Goal: Transaction & Acquisition: Purchase product/service

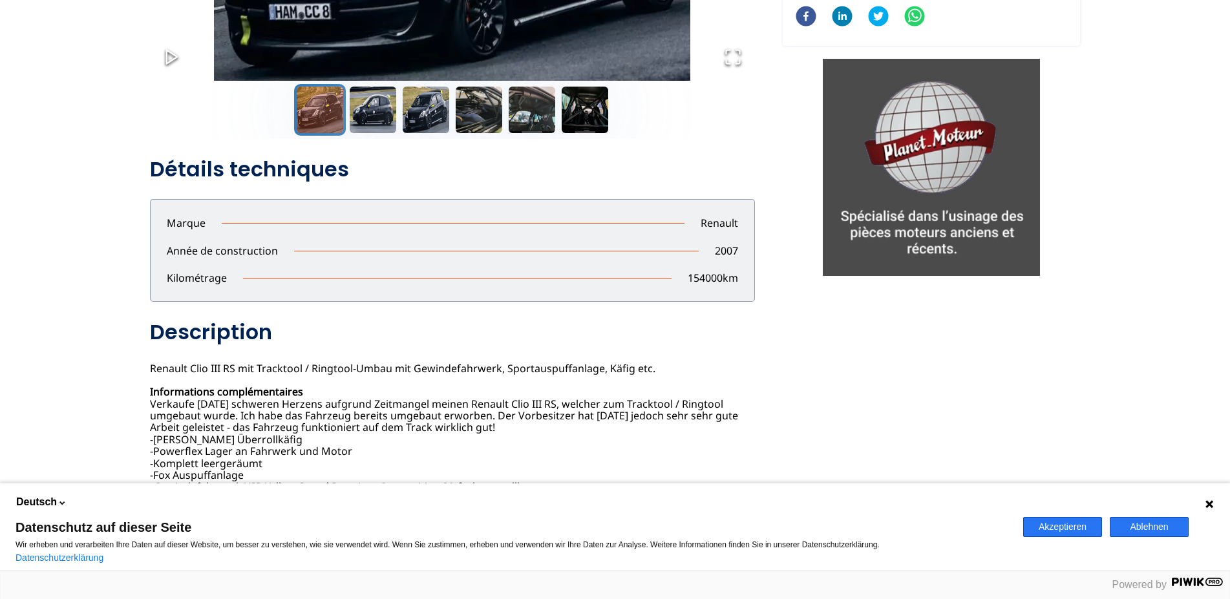
scroll to position [395, 0]
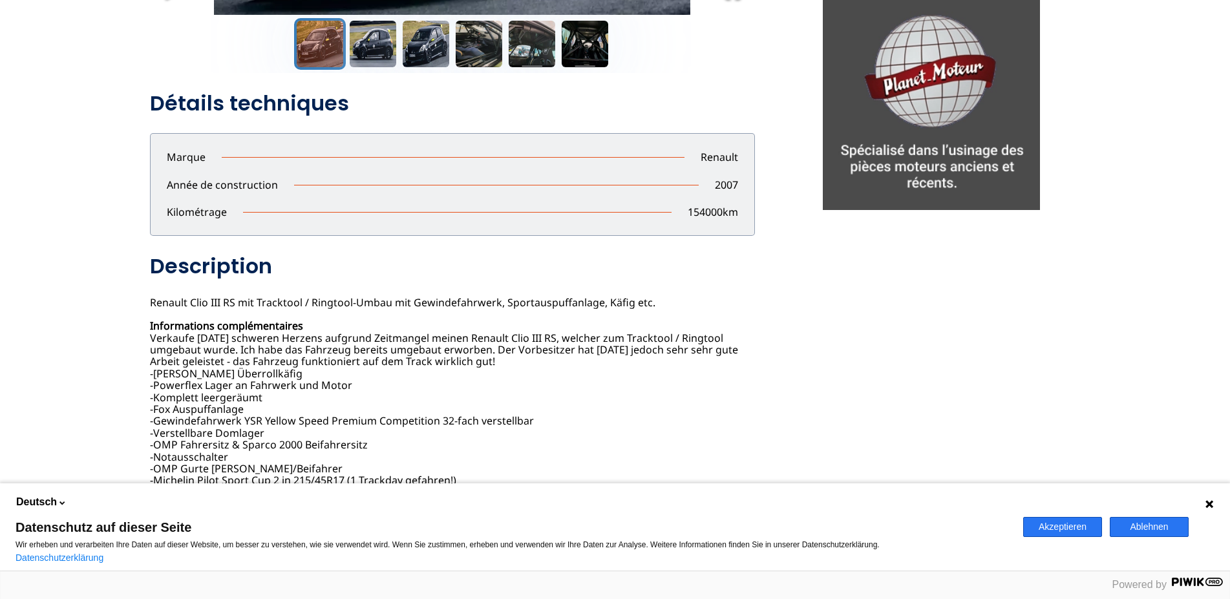
click at [1060, 534] on button "Akzeptieren" at bounding box center [1062, 527] width 79 height 20
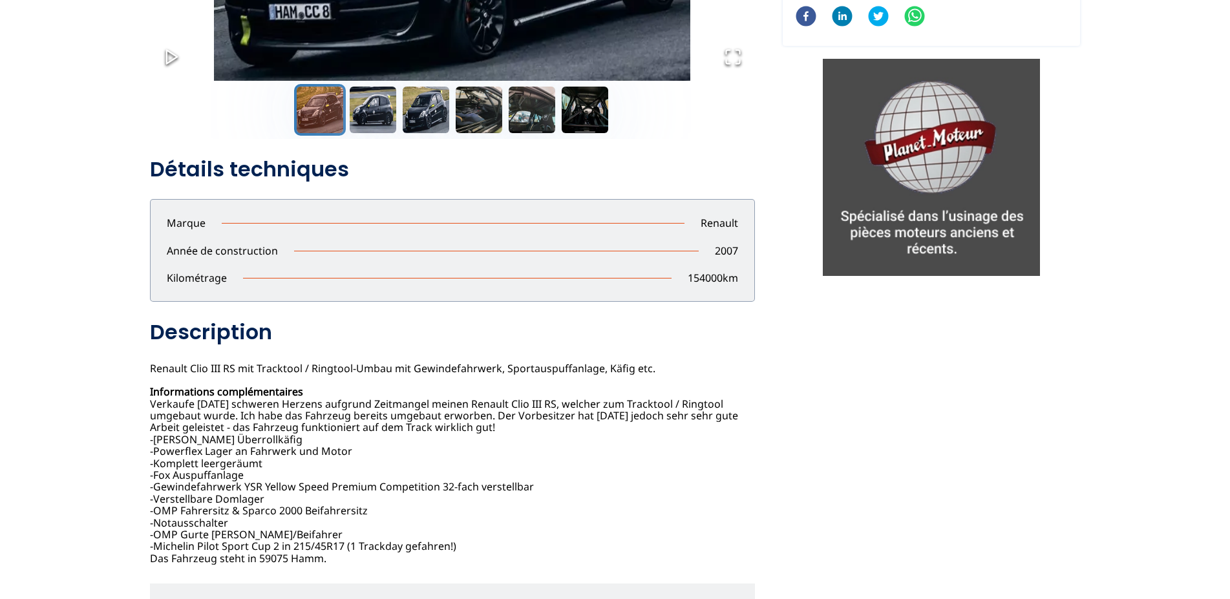
scroll to position [0, 0]
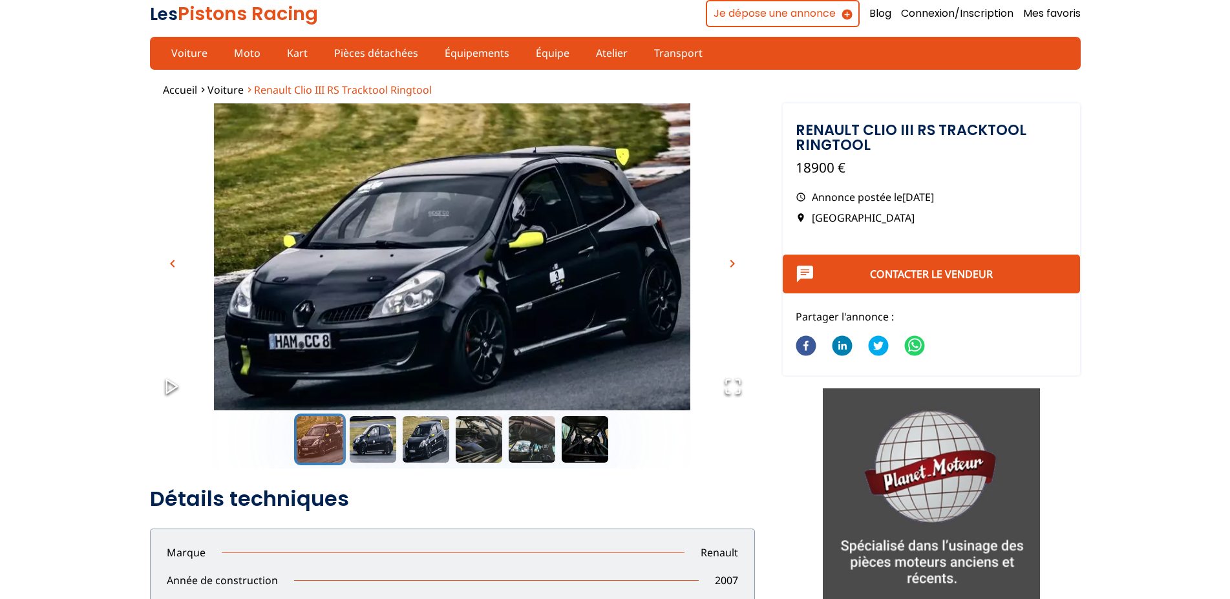
click at [270, 94] on span "Renault Clio III RS Tracktool Ringtool" at bounding box center [343, 90] width 178 height 14
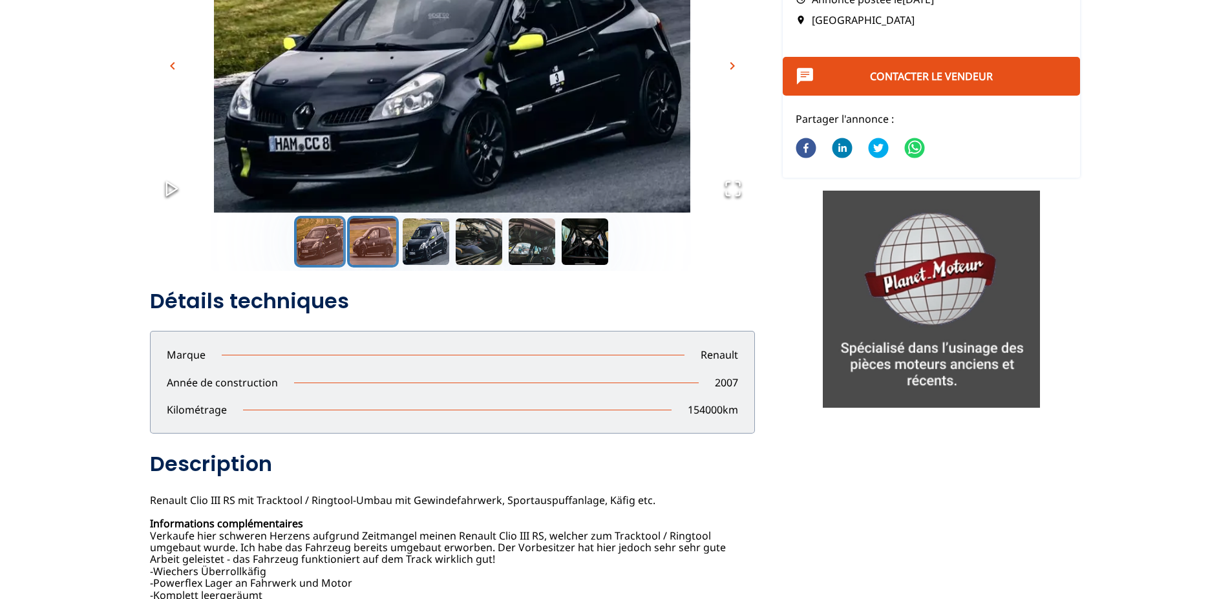
click at [375, 244] on button "Go to Slide 2" at bounding box center [373, 242] width 52 height 52
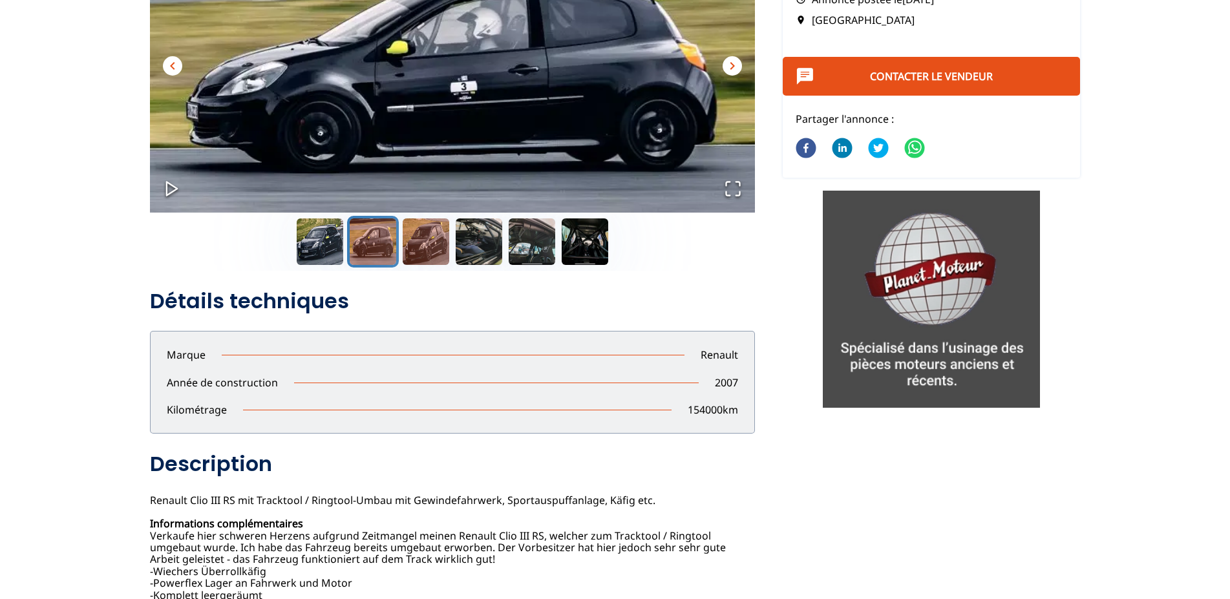
scroll to position [132, 0]
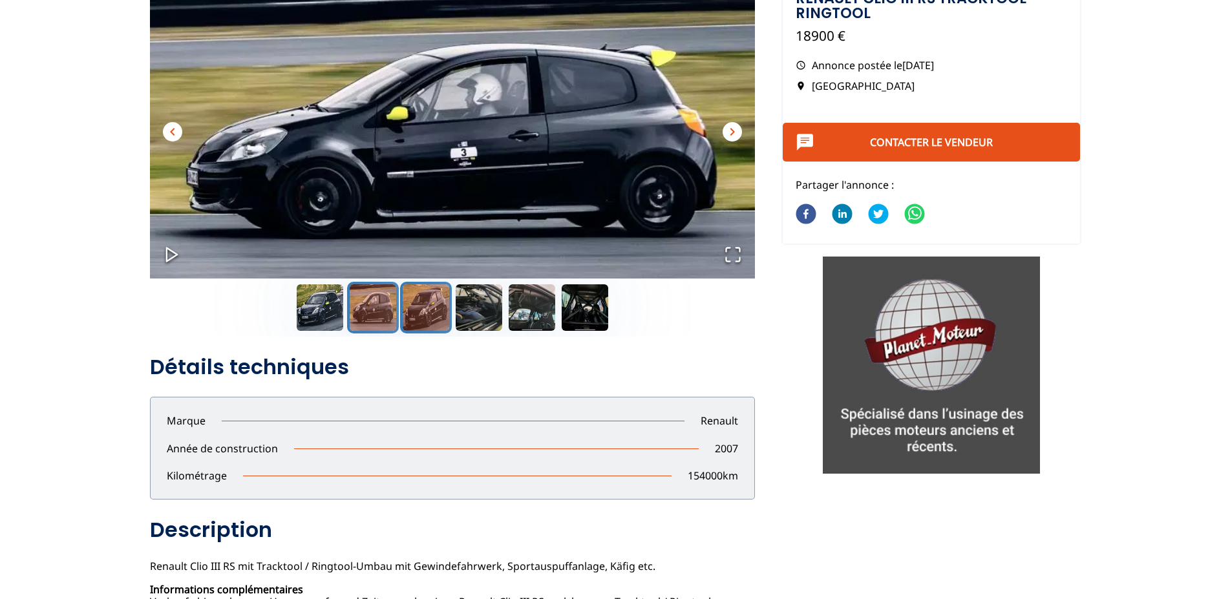
click at [432, 316] on button "Go to Slide 3" at bounding box center [426, 308] width 52 height 52
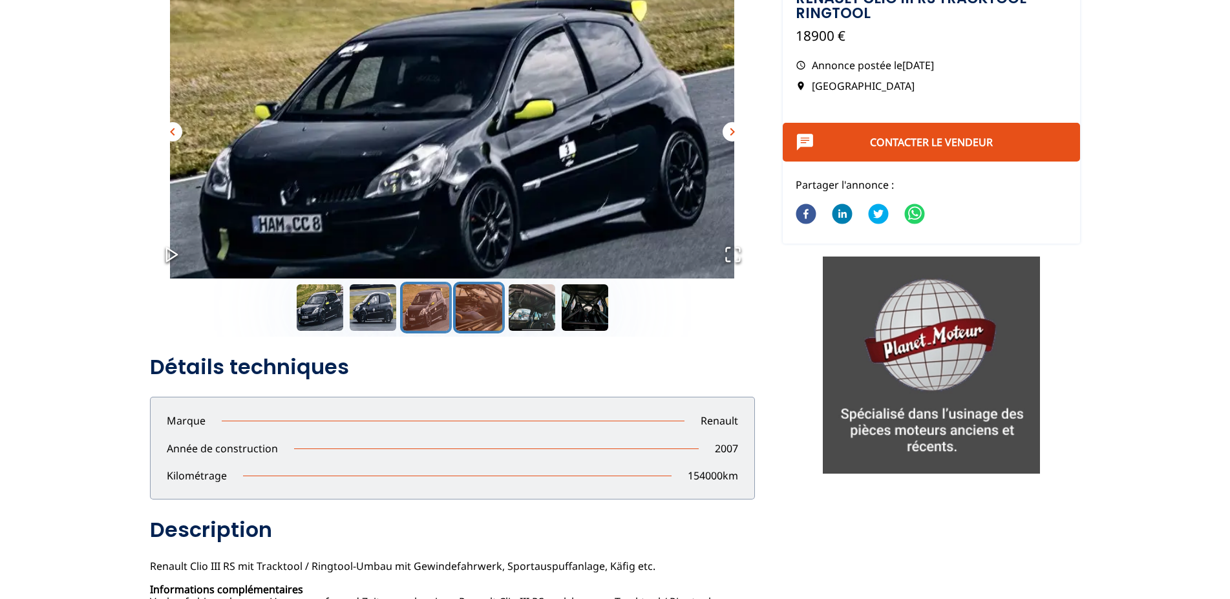
click at [494, 308] on button "Go to Slide 4" at bounding box center [479, 308] width 52 height 52
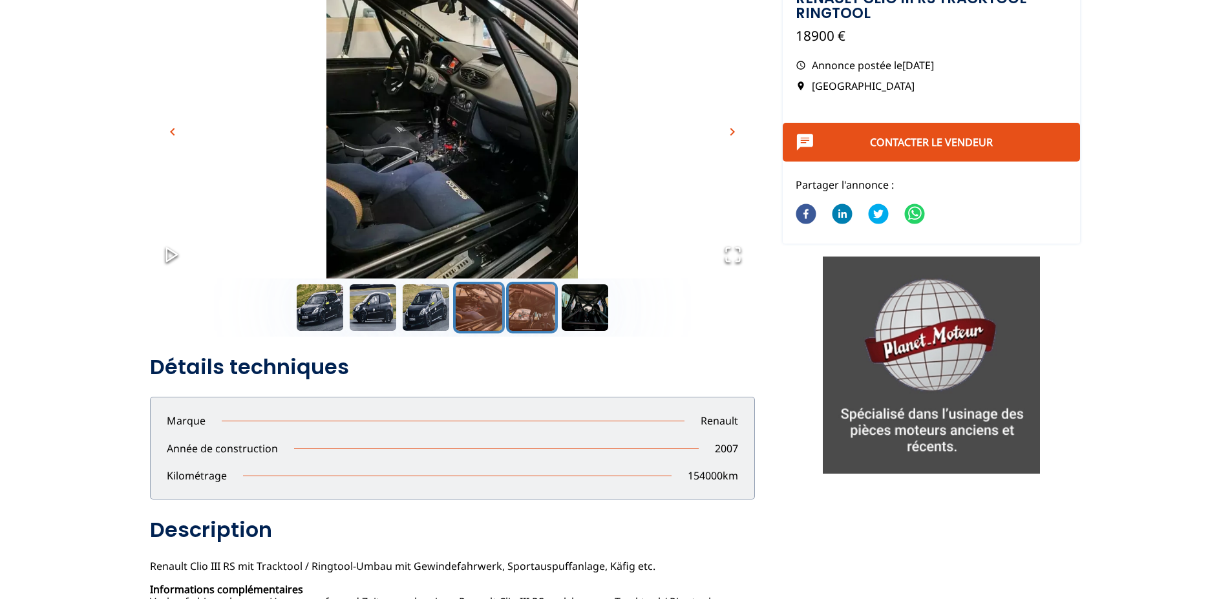
click at [521, 301] on button "Go to Slide 5" at bounding box center [532, 308] width 52 height 52
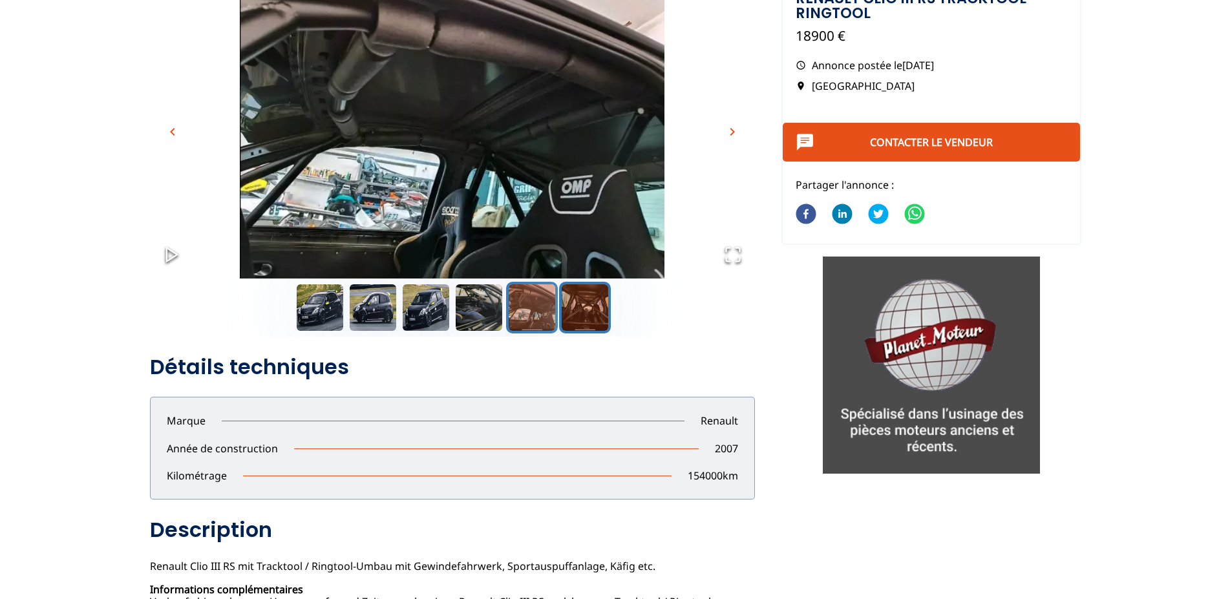
click at [570, 310] on button "Go to Slide 6" at bounding box center [585, 308] width 52 height 52
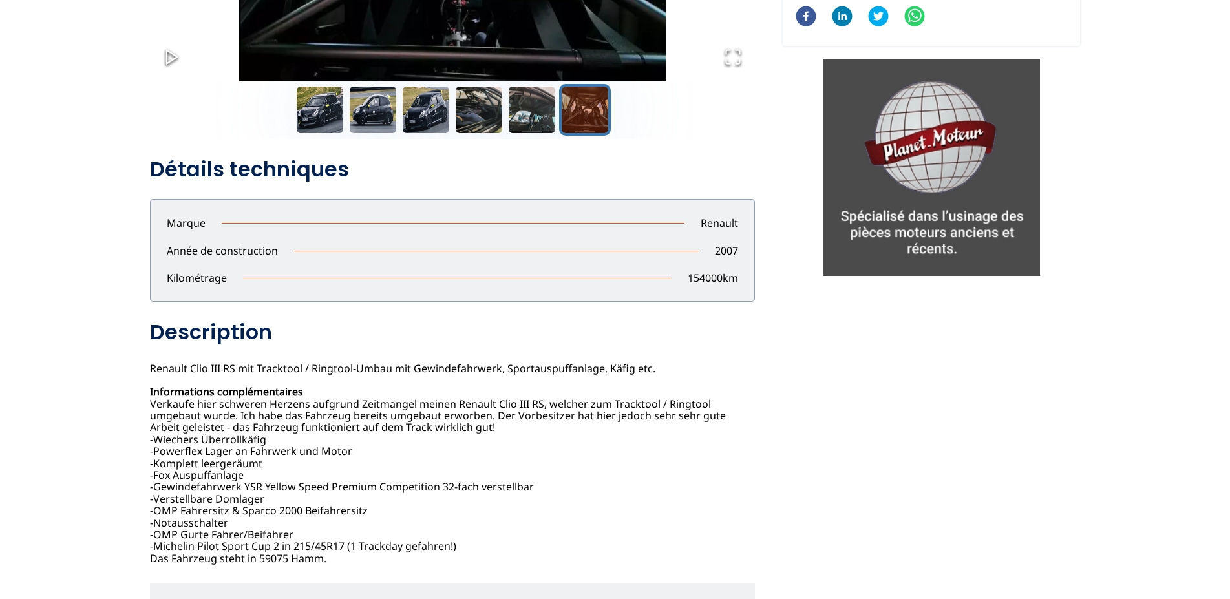
scroll to position [0, 0]
